Goal: Task Accomplishment & Management: Complete application form

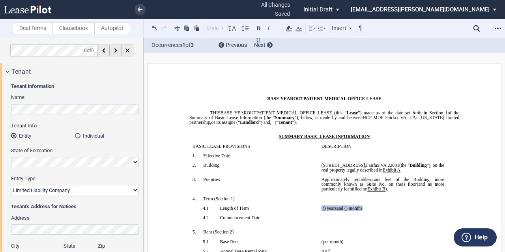
select select "limited liability company"
select select "number:6"
select select "number:5"
